Goal: Information Seeking & Learning: Learn about a topic

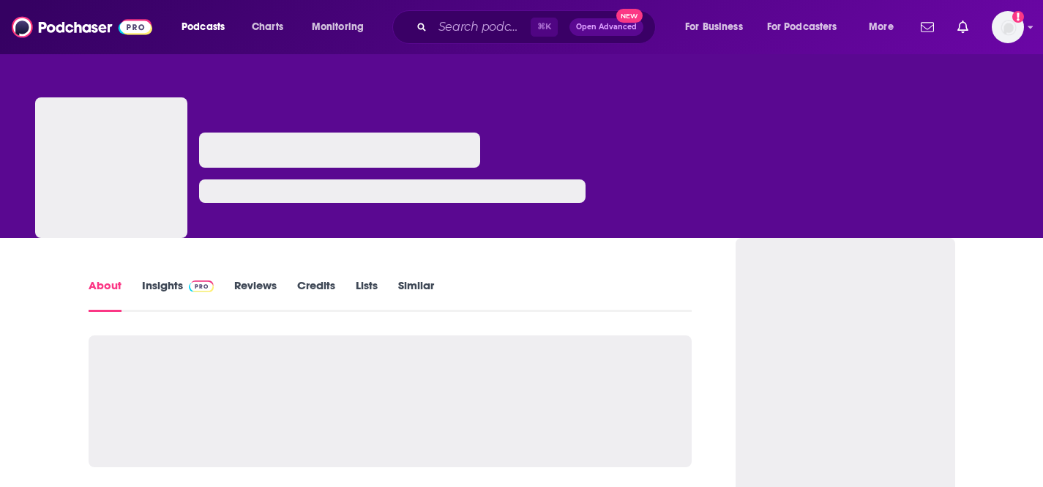
click at [158, 291] on link "Insights" at bounding box center [178, 295] width 72 height 34
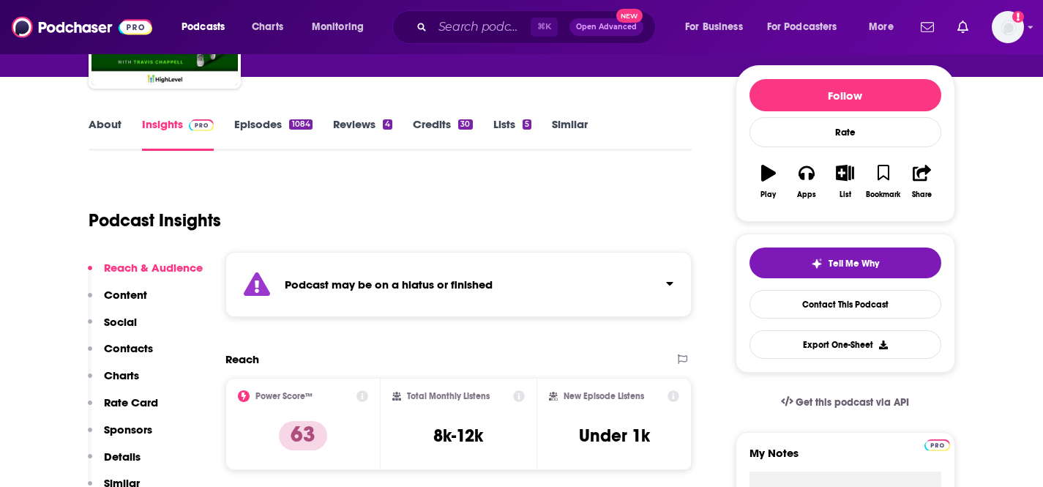
scroll to position [163, 0]
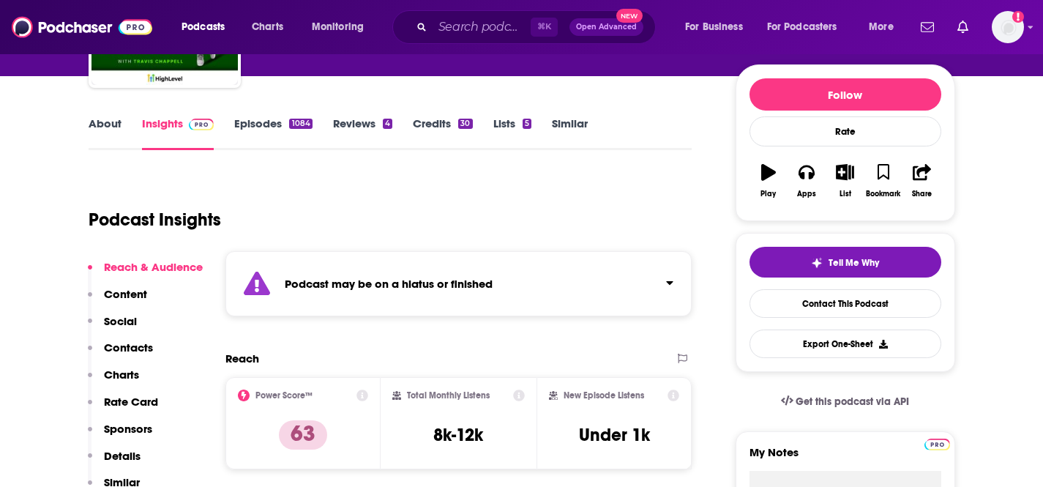
click at [508, 45] on div "Podcasts Charts Monitoring ⌘ K Open Advanced New For Business For Podcasters Mo…" at bounding box center [521, 27] width 1043 height 54
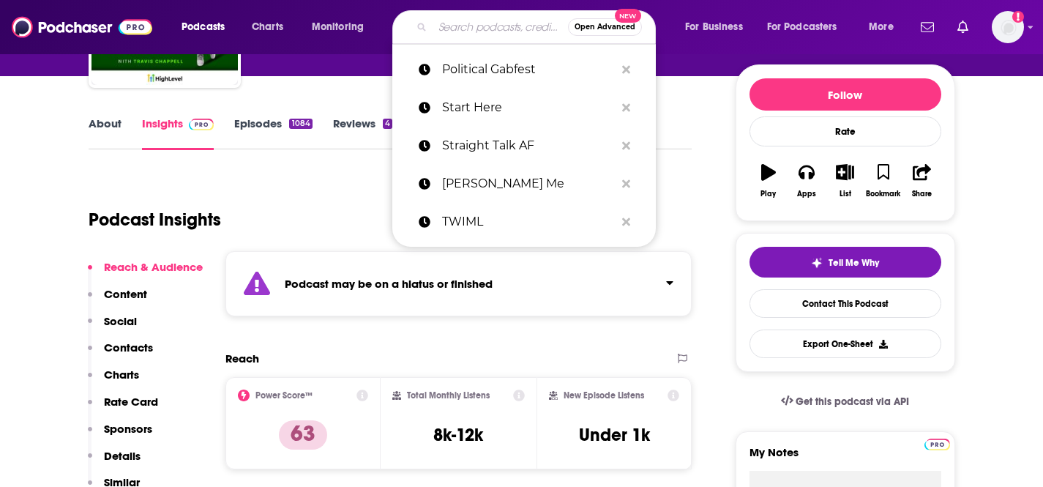
click at [499, 30] on input "Search podcasts, credits, & more..." at bounding box center [500, 26] width 135 height 23
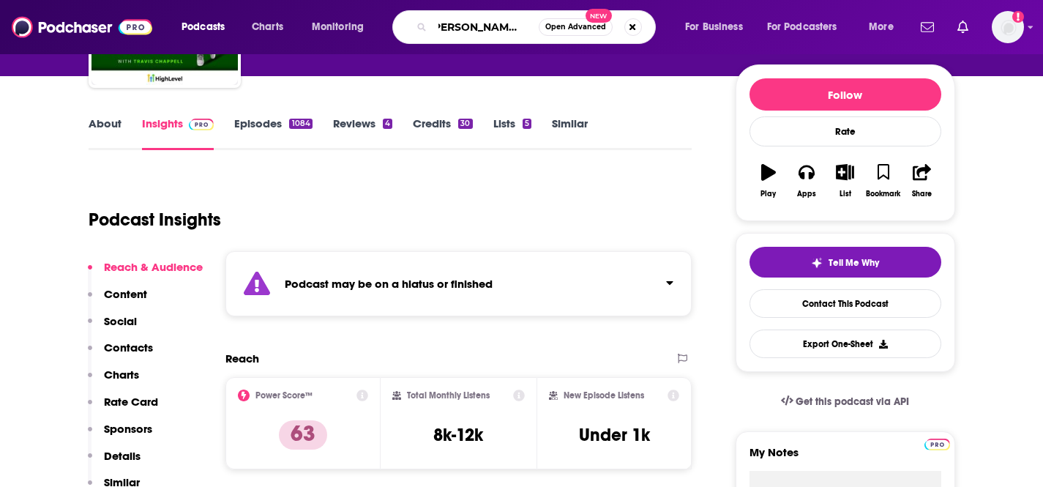
type input "[PERSON_NAME] makes money"
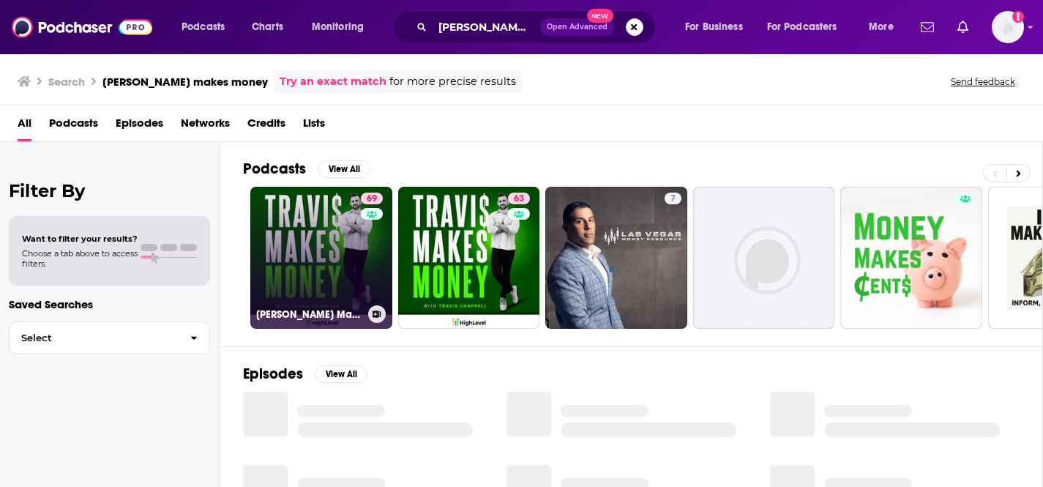
click at [331, 259] on link "69 Travis Makes Money" at bounding box center [321, 258] width 142 height 142
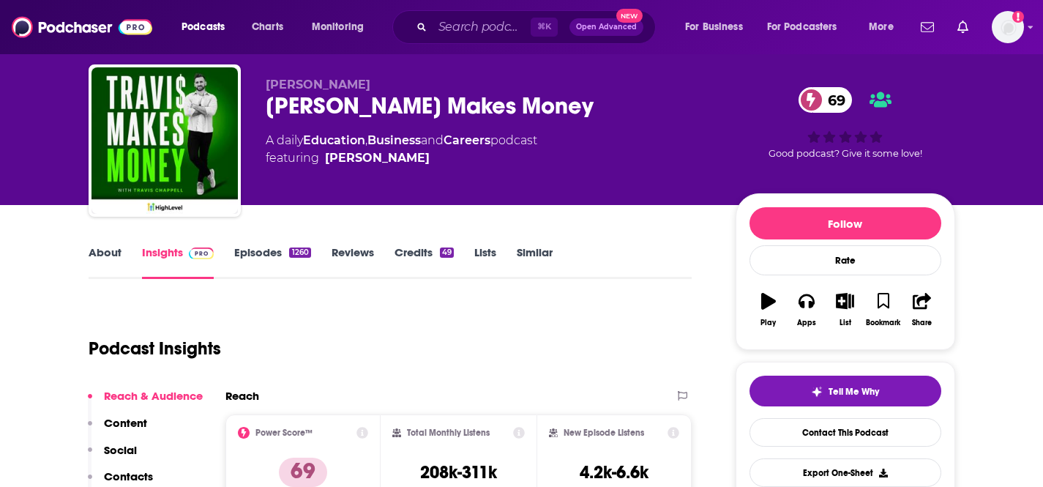
scroll to position [47, 0]
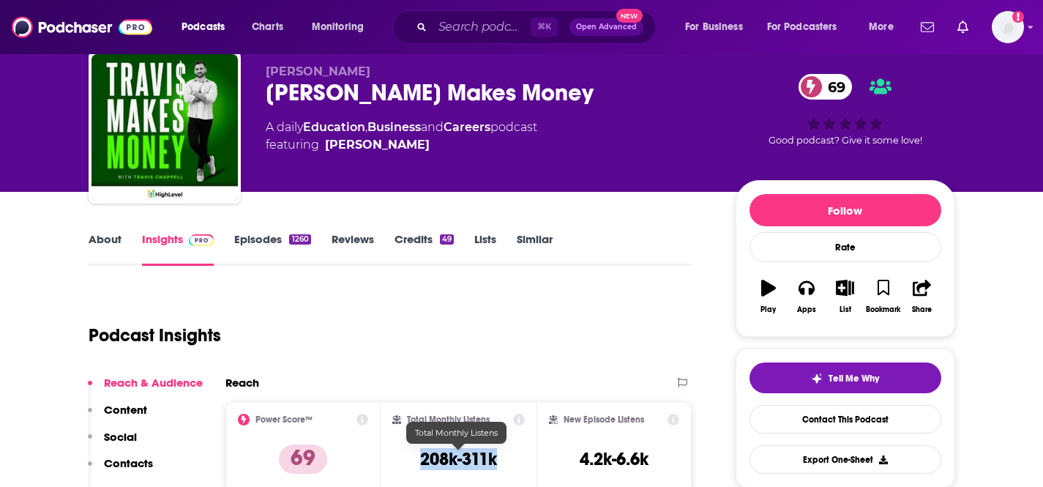
drag, startPoint x: 505, startPoint y: 455, endPoint x: 406, endPoint y: 455, distance: 99.6
click at [406, 455] on div "Total Monthly Listens 208k-311k" at bounding box center [458, 447] width 133 height 67
copy h3 "208k-311k"
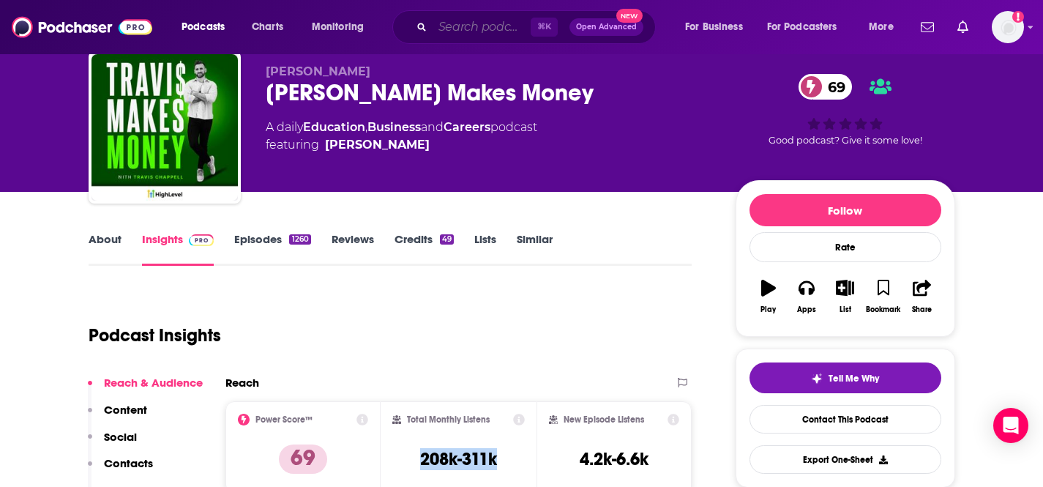
click at [496, 23] on input "Search podcasts, credits, & more..." at bounding box center [482, 26] width 98 height 23
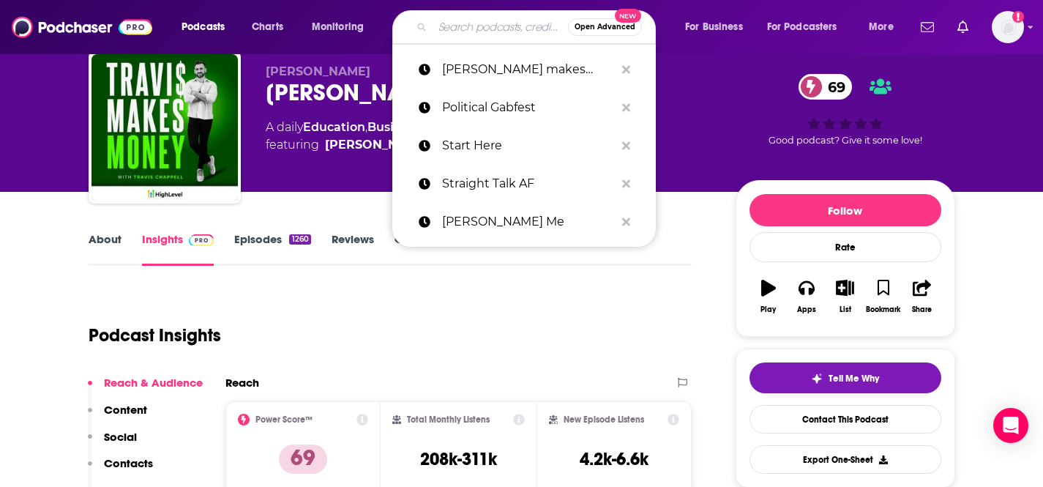
paste input "Lovers by [PERSON_NAME]"
type input "Lovers by [PERSON_NAME]"
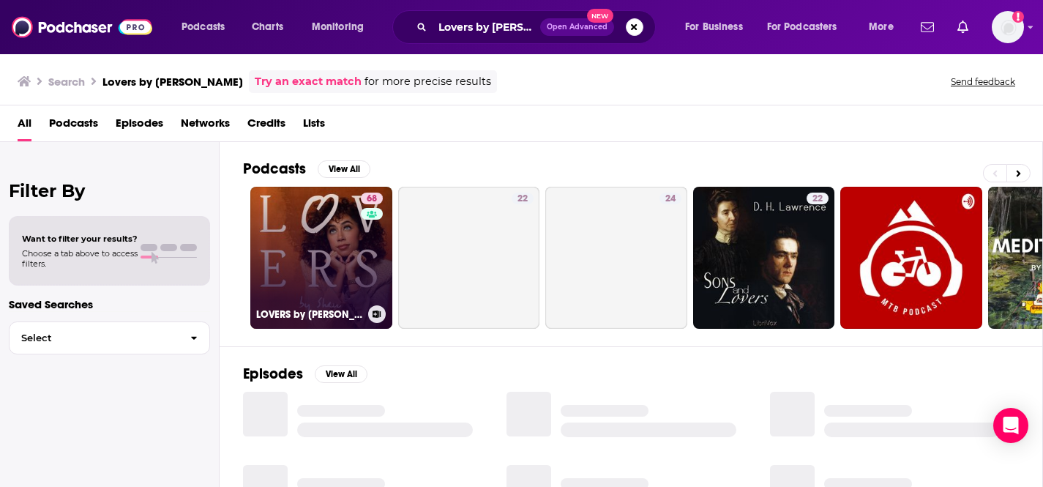
click at [324, 242] on link "68 LOVERS by shan" at bounding box center [321, 258] width 142 height 142
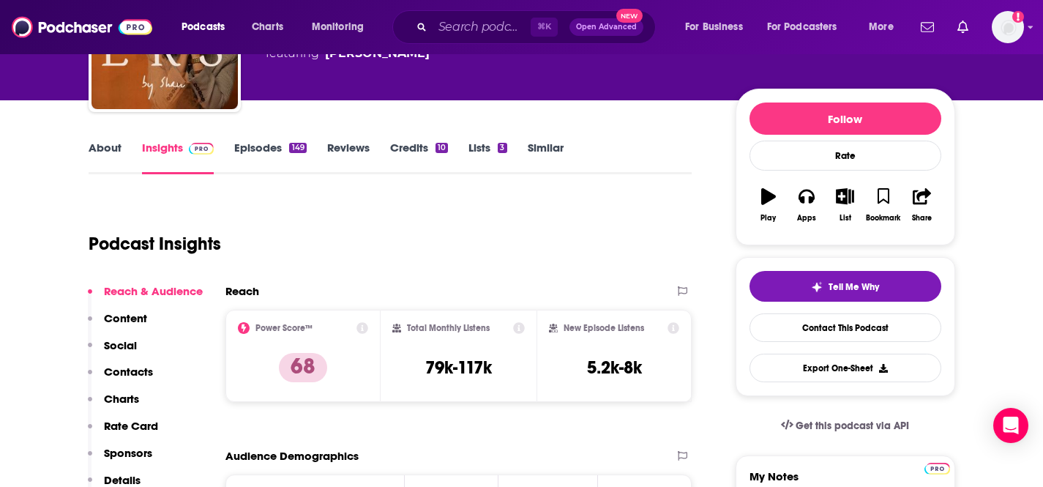
scroll to position [146, 0]
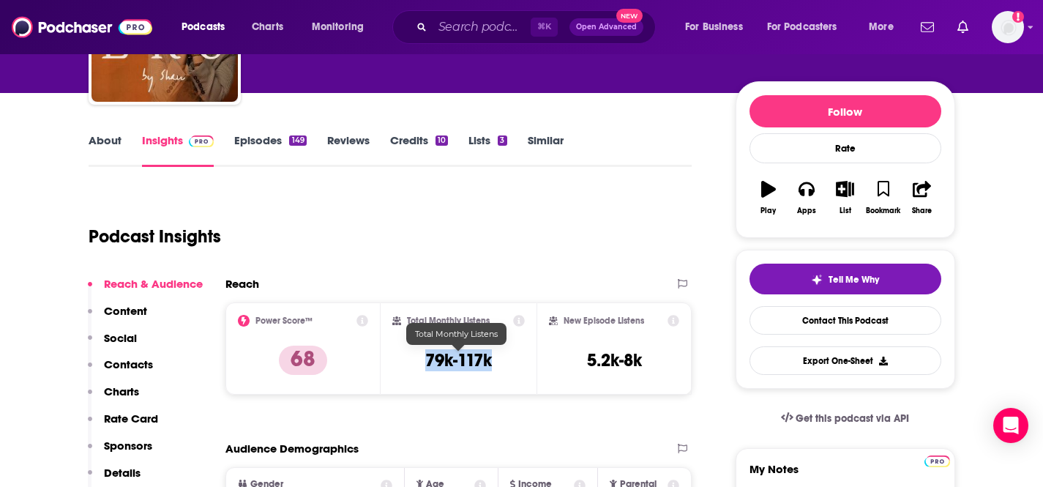
drag, startPoint x: 502, startPoint y: 365, endPoint x: 417, endPoint y: 363, distance: 84.9
click at [417, 363] on div "Total Monthly Listens 79k-117k" at bounding box center [458, 348] width 133 height 67
copy h3 "79k-117k"
click at [536, 18] on span "⌘ K" at bounding box center [544, 27] width 27 height 19
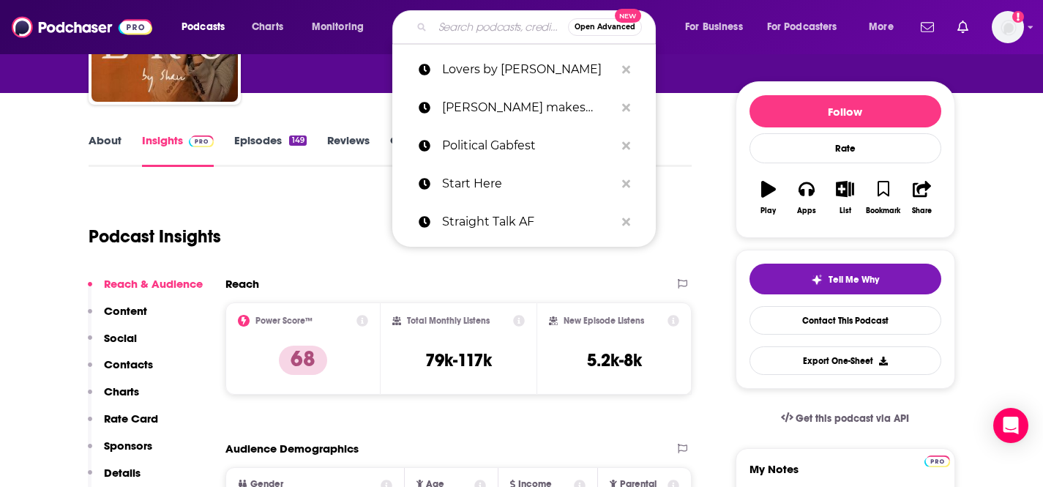
click at [516, 22] on input "Search podcasts, credits, & more..." at bounding box center [500, 26] width 135 height 23
paste input "StarStruck"
type input "StarStruck"
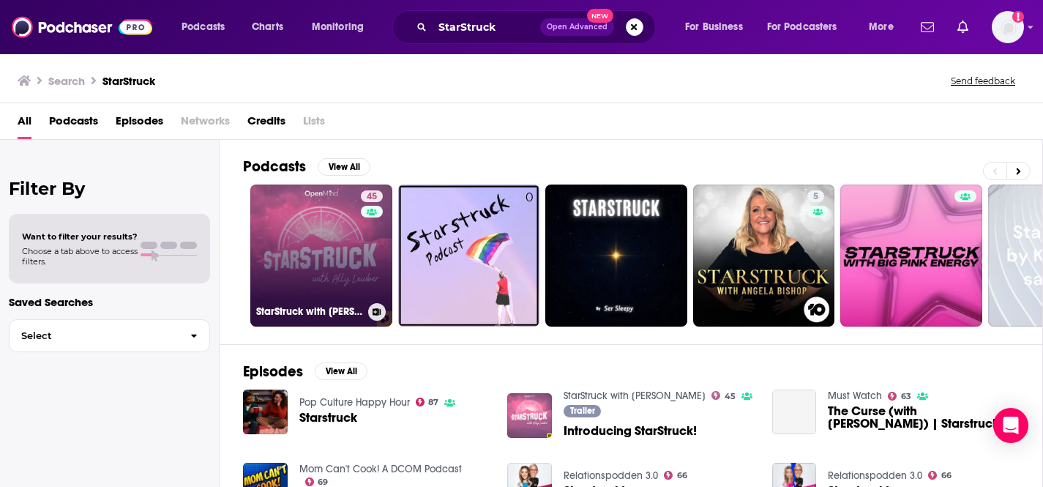
click at [324, 228] on link "45 StarStruck with Ally Lewber" at bounding box center [321, 256] width 142 height 142
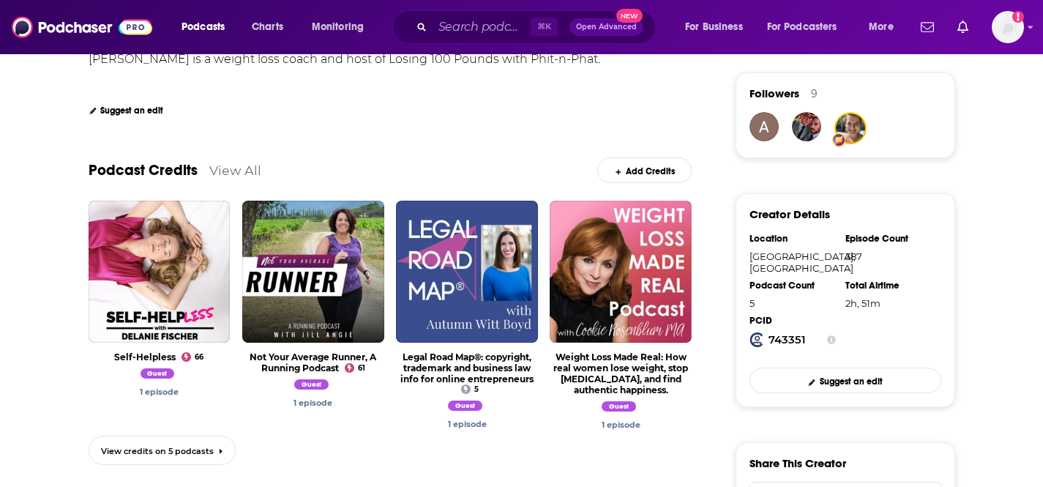
scroll to position [338, 0]
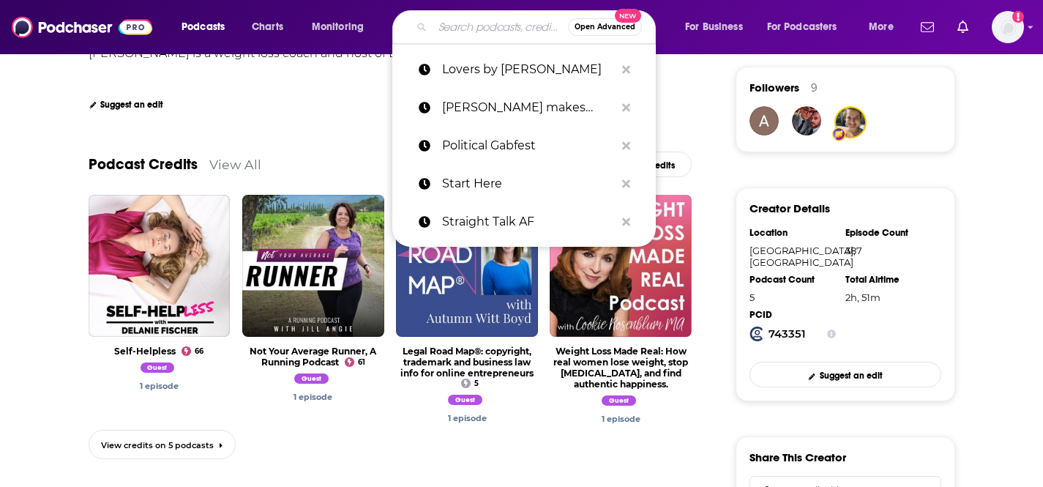
click at [493, 27] on input "Search podcasts, credits, & more..." at bounding box center [500, 26] width 135 height 23
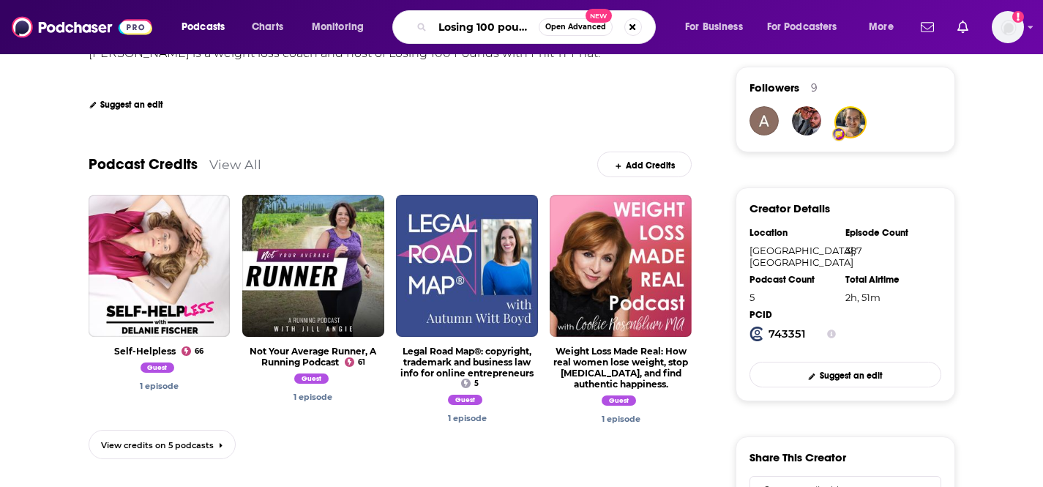
type input "Losing 100 poudns"
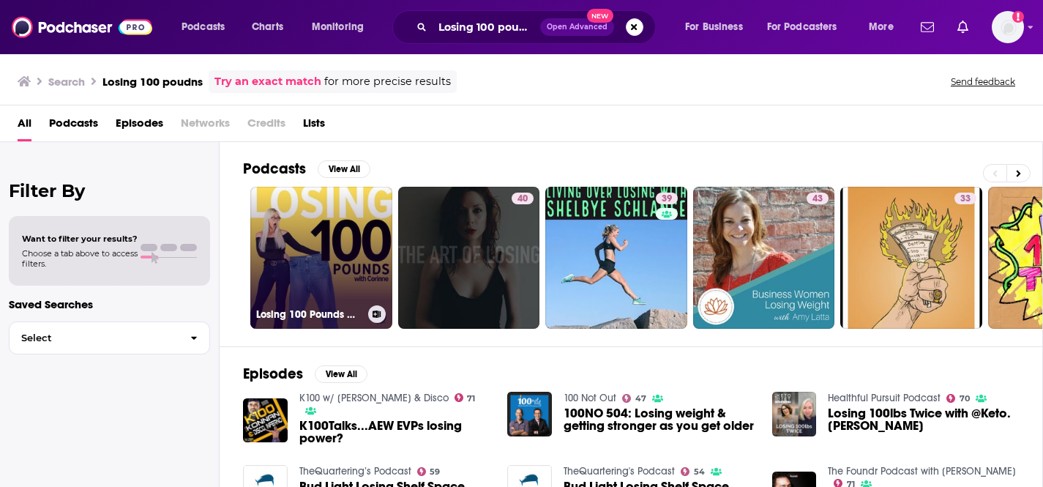
click at [324, 233] on link "Losing 100 Pounds with [PERSON_NAME]" at bounding box center [321, 258] width 142 height 142
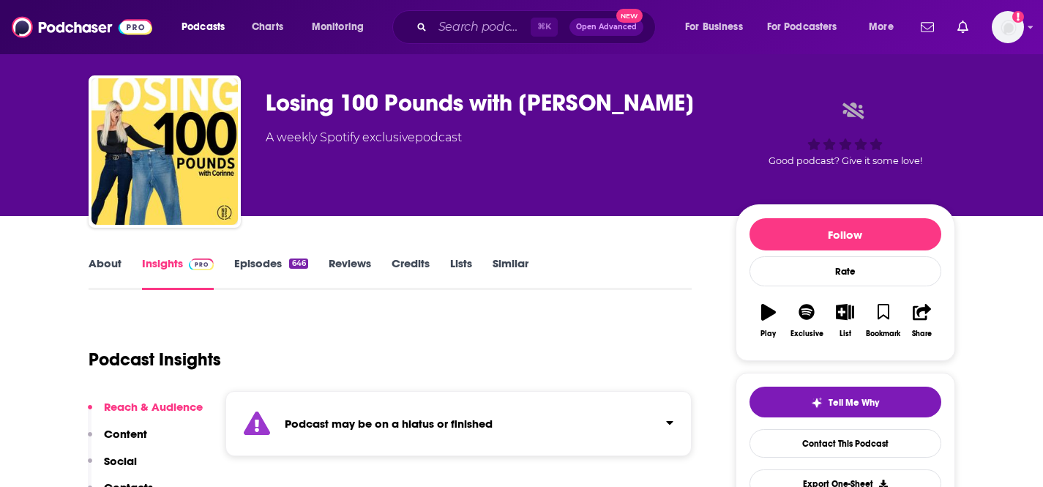
scroll to position [127, 0]
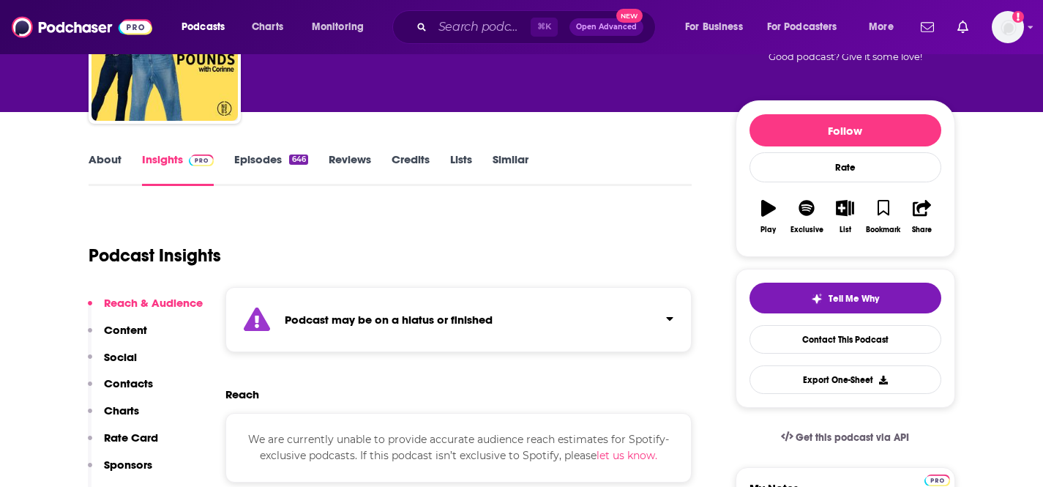
click at [332, 318] on strong "Podcast may be on a hiatus or finished" at bounding box center [389, 320] width 208 height 14
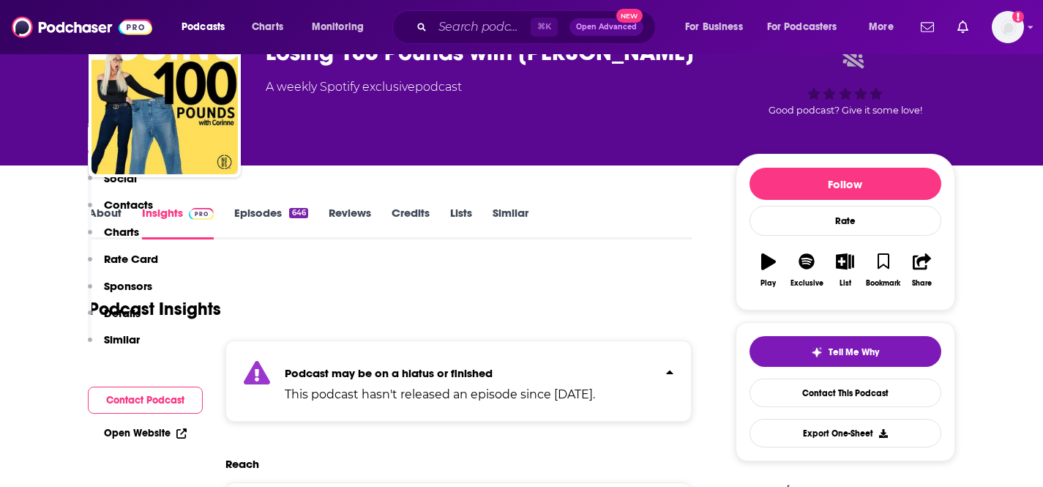
scroll to position [0, 0]
